Goal: Browse casually

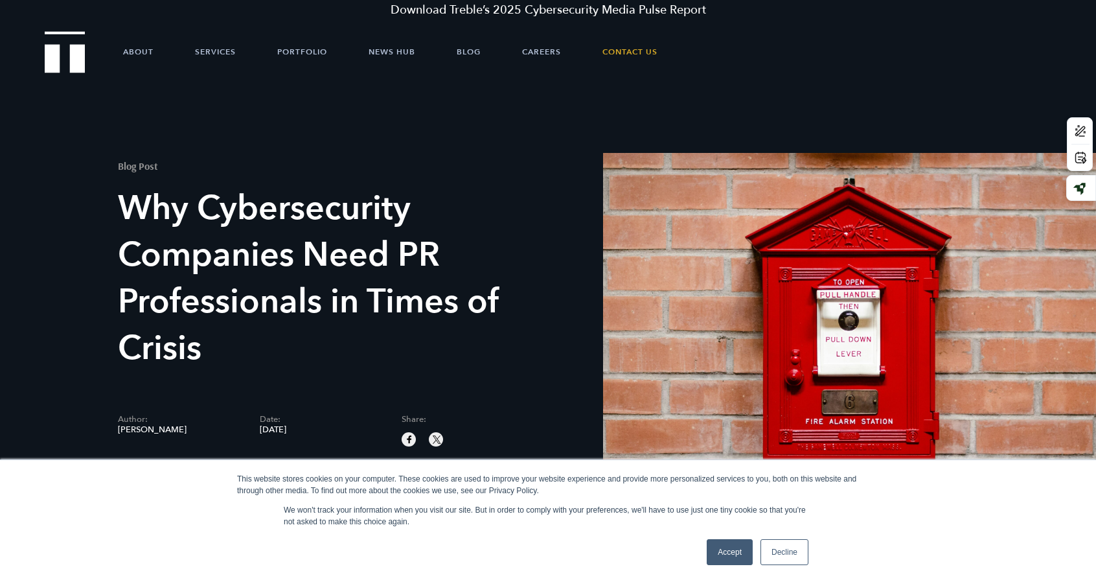
click at [70, 54] on img "Treble logo" at bounding box center [65, 51] width 41 height 41
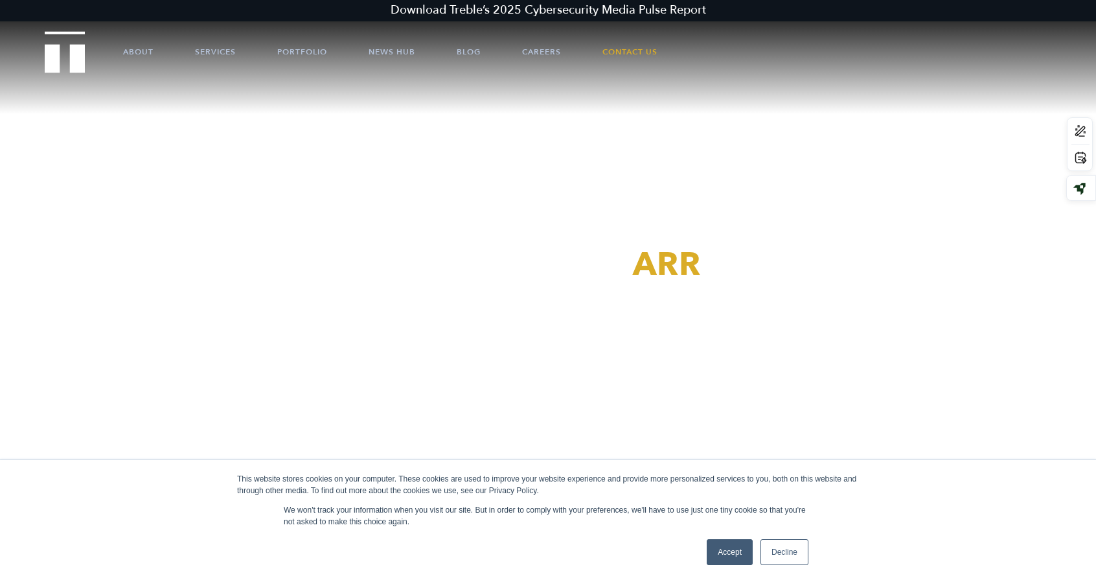
click at [798, 555] on link "Decline" at bounding box center [784, 552] width 48 height 26
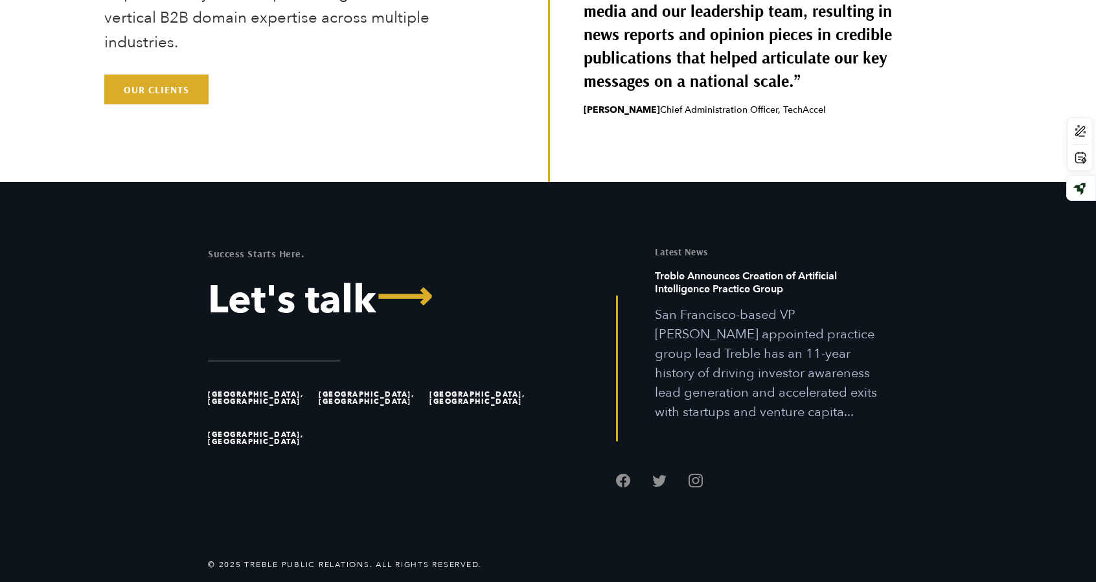
scroll to position [4095, 0]
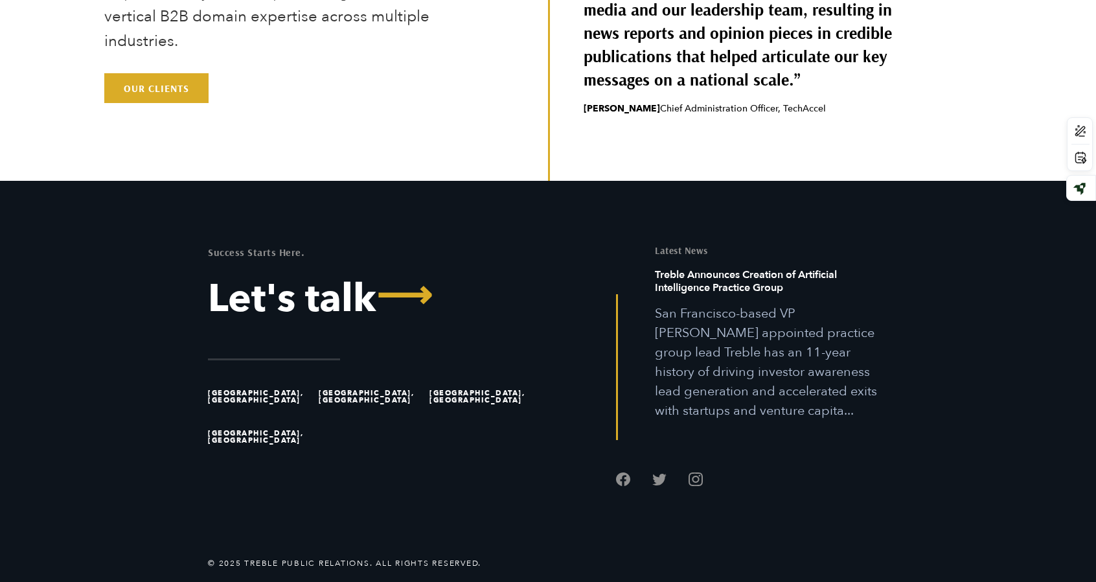
click at [739, 133] on div "We are excited to continue to see direct ROI from positive press coverage helpi…" at bounding box center [737, 4] width 378 height 354
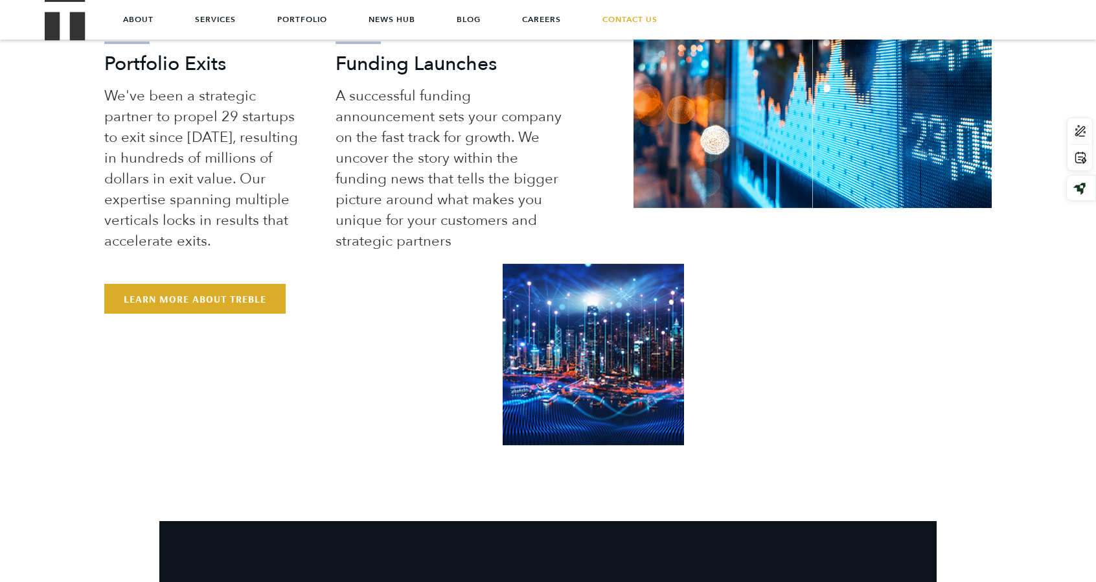
scroll to position [728, 0]
